Goal: Check status

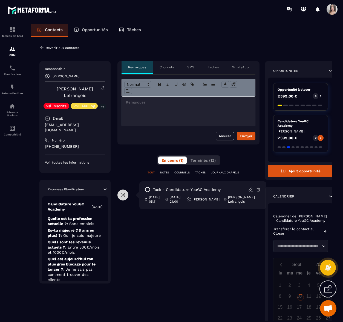
scroll to position [155, 0]
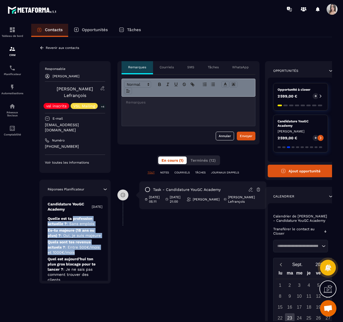
drag, startPoint x: 73, startPoint y: 210, endPoint x: 82, endPoint y: 239, distance: 30.7
click at [82, 239] on div "Candidature YouGC Academy [DATE] Quelle est ta profession actuelle ? : Sans emp…" at bounding box center [75, 283] width 66 height 175
click at [82, 240] on p "Quels sont tes revenus actuels ? : Entre 500€/mois et 1000€/mois" at bounding box center [75, 248] width 55 height 16
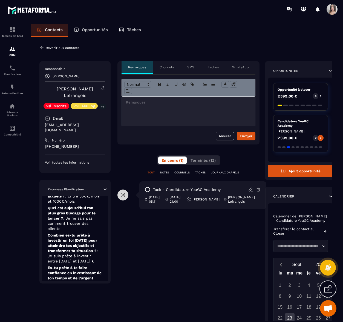
scroll to position [55, 0]
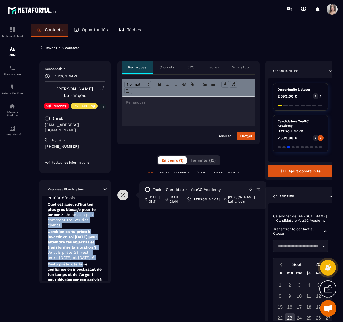
drag, startPoint x: 75, startPoint y: 205, endPoint x: 83, endPoint y: 244, distance: 39.6
click at [83, 244] on div "Candidature YouGC Academy [DATE] Quelle est ta profession actuelle ? : Sans emp…" at bounding box center [75, 229] width 66 height 175
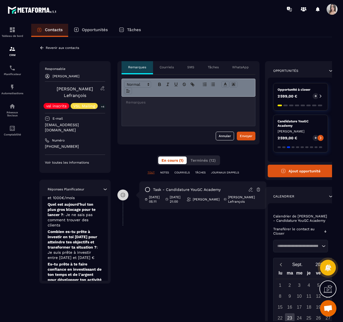
click at [85, 244] on div "Candidature YouGC Academy [DATE] Quelle est ta profession actuelle ? : Sans emp…" at bounding box center [75, 229] width 66 height 175
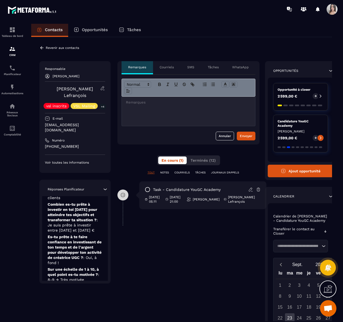
scroll to position [88, 0]
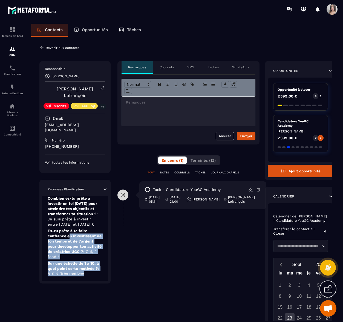
drag, startPoint x: 70, startPoint y: 222, endPoint x: 85, endPoint y: 256, distance: 37.2
click at [85, 256] on div "Candidature YouGC Academy [DATE] Quelle est ta profession actuelle ? : Sans emp…" at bounding box center [75, 195] width 66 height 175
click at [85, 267] on span ": 8-9 → Très motivée" at bounding box center [73, 272] width 51 height 10
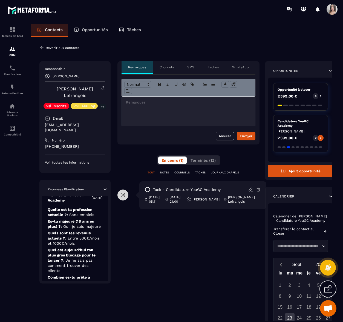
scroll to position [0, 0]
